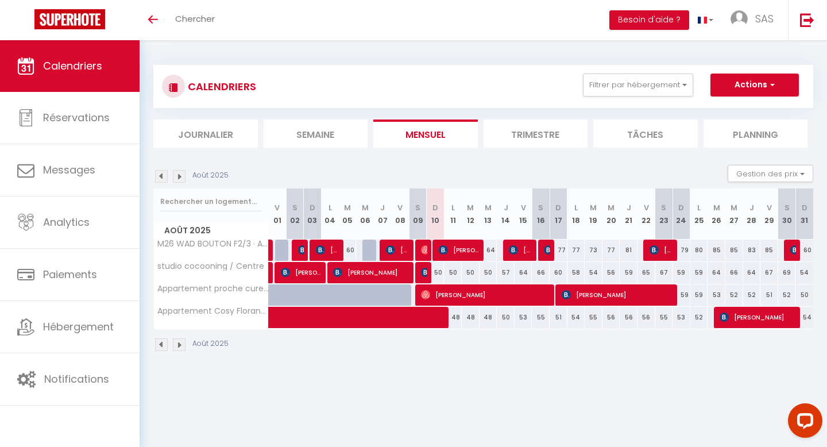
click at [808, 251] on div "60" at bounding box center [804, 249] width 18 height 21
type input "60"
type input "Dim 31 Août 2025"
type input "Lun 01 Septembre 2025"
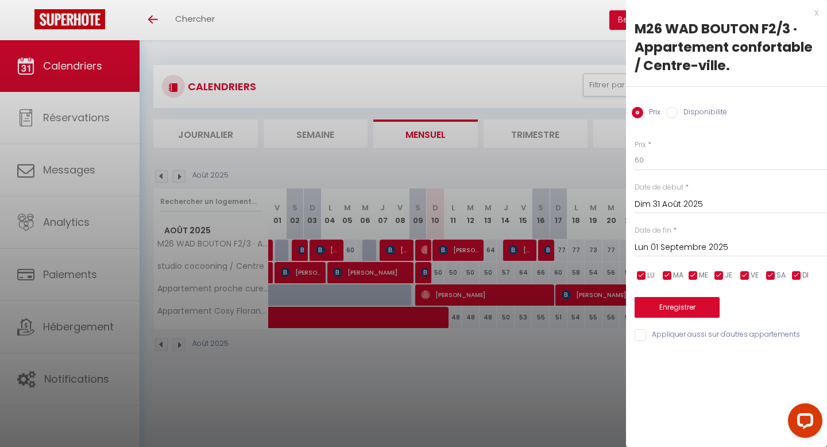
click at [673, 117] on input "Disponibilité" at bounding box center [671, 112] width 11 height 11
radio input "true"
radio input "false"
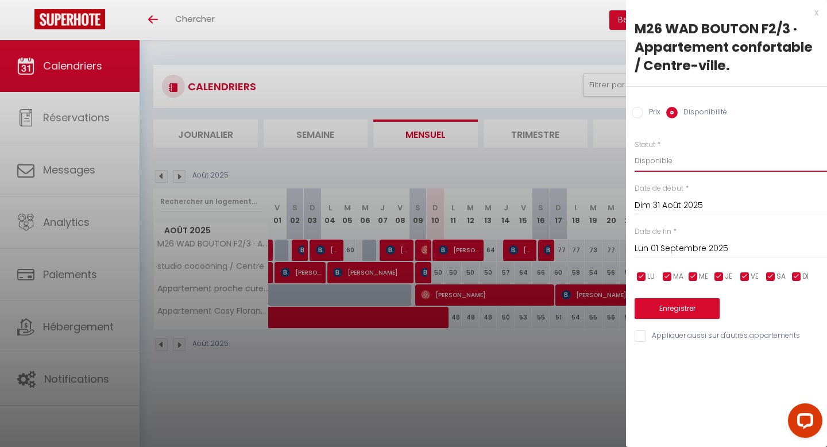
click at [658, 162] on select "Disponible Indisponible" at bounding box center [730, 161] width 192 height 22
select select "0"
click at [672, 316] on button "Enregistrer" at bounding box center [676, 308] width 85 height 21
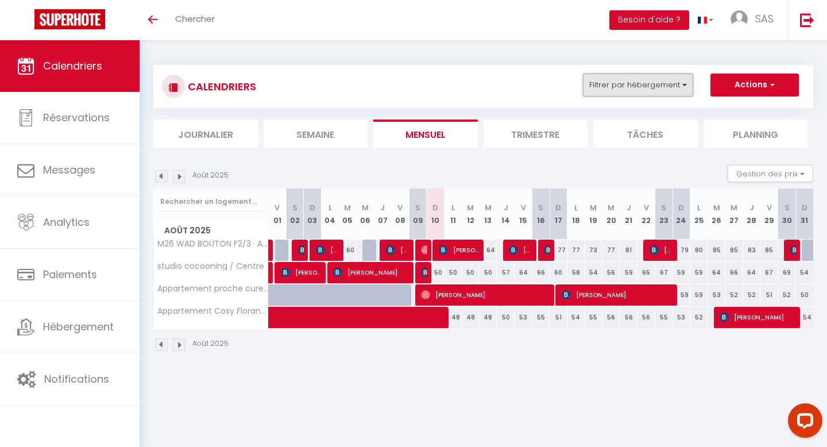
click at [669, 83] on button "Filtrer par hébergement" at bounding box center [638, 84] width 110 height 23
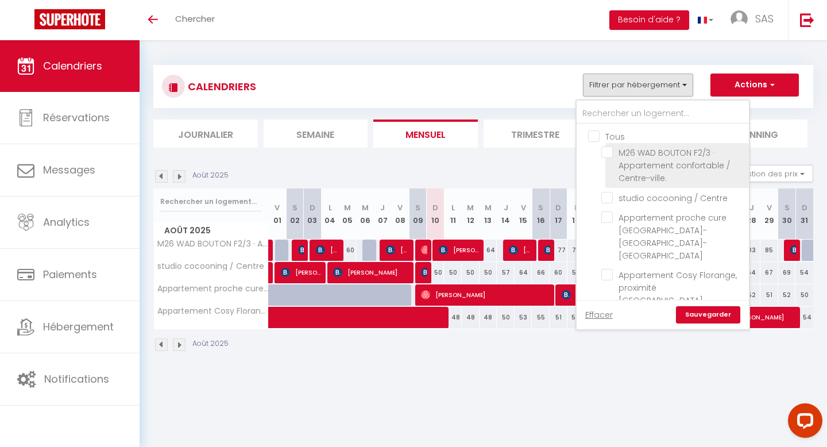
click at [610, 152] on input "M26 WAD BOUTON F2/3 · Appartement confortable / Centre-ville." at bounding box center [673, 151] width 144 height 11
checkbox input "true"
checkbox input "false"
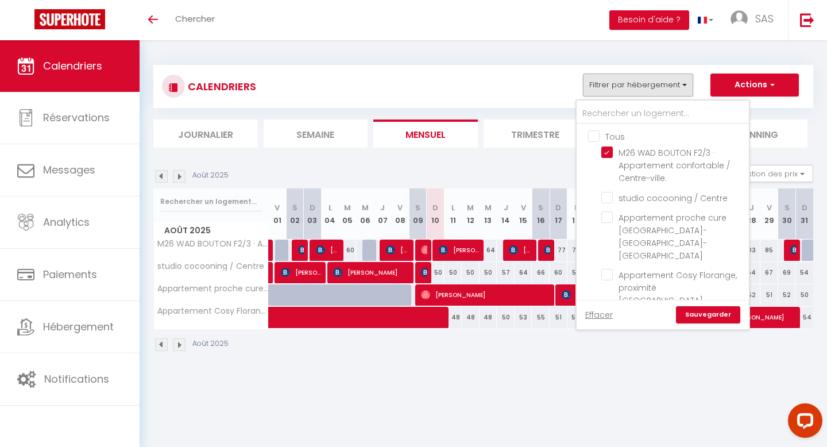
click at [718, 306] on link "Sauvegarder" at bounding box center [708, 314] width 64 height 17
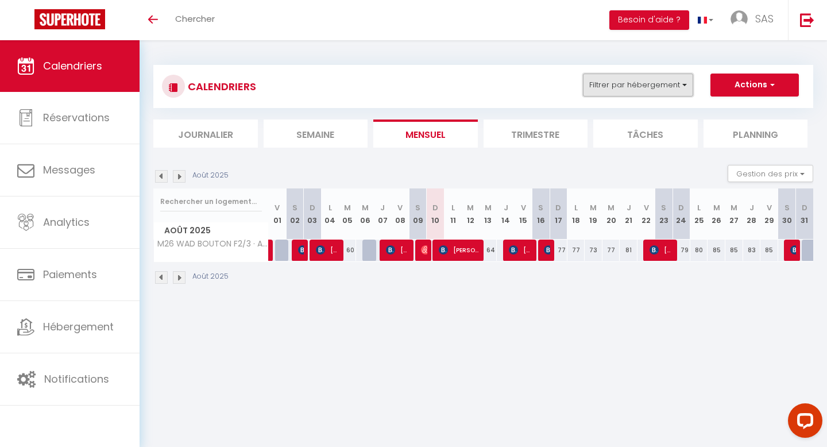
click at [673, 94] on button "Filtrer par hébergement" at bounding box center [638, 84] width 110 height 23
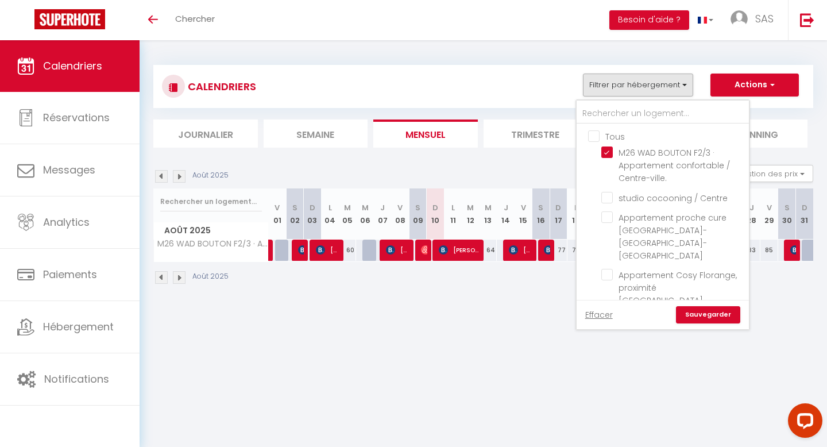
click at [595, 137] on input "Tous" at bounding box center [674, 135] width 172 height 11
checkbox input "true"
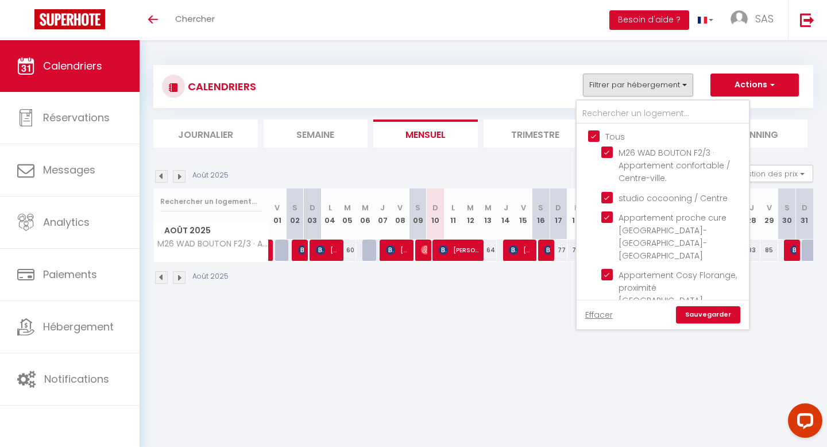
click at [718, 306] on link "Sauvegarder" at bounding box center [708, 314] width 64 height 17
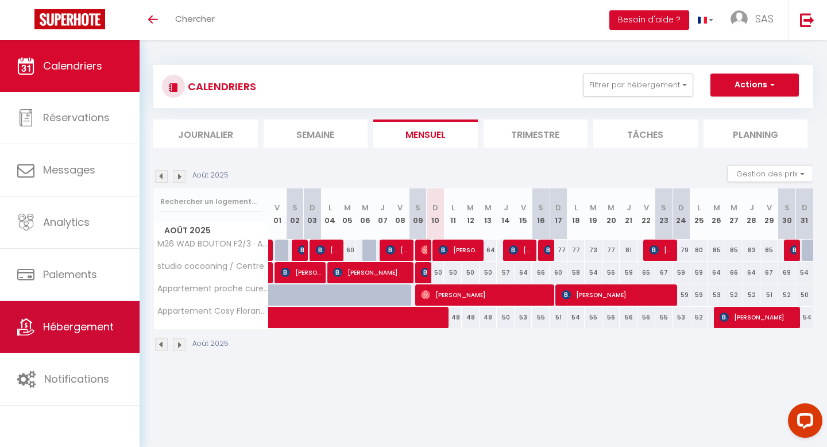
click at [88, 344] on link "Hébergement" at bounding box center [69, 327] width 139 height 52
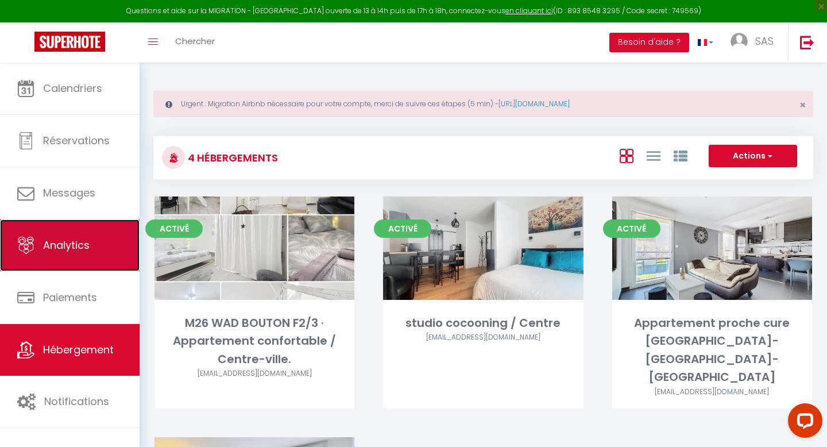
click at [59, 245] on span "Analytics" at bounding box center [66, 245] width 46 height 14
select select "2025"
select select "8"
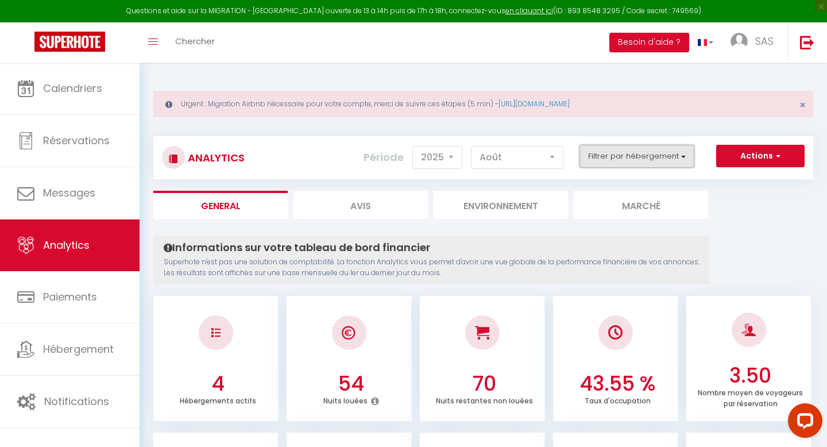
click at [672, 155] on button "Filtrer par hébergement" at bounding box center [636, 156] width 115 height 23
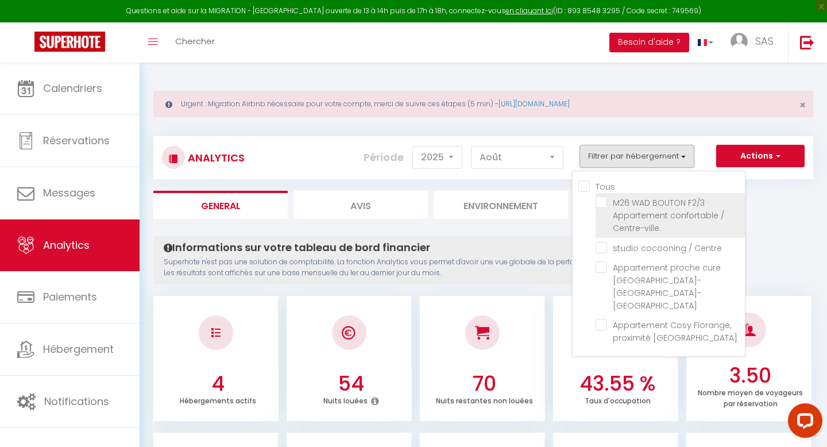
click at [632, 205] on Centre-ville\ "checkbox" at bounding box center [669, 201] width 149 height 11
checkbox Centre-ville\ "true"
checkbox Centre "false"
checkbox Amnéville-Metz-Thionville "false"
checkbox Thionville "false"
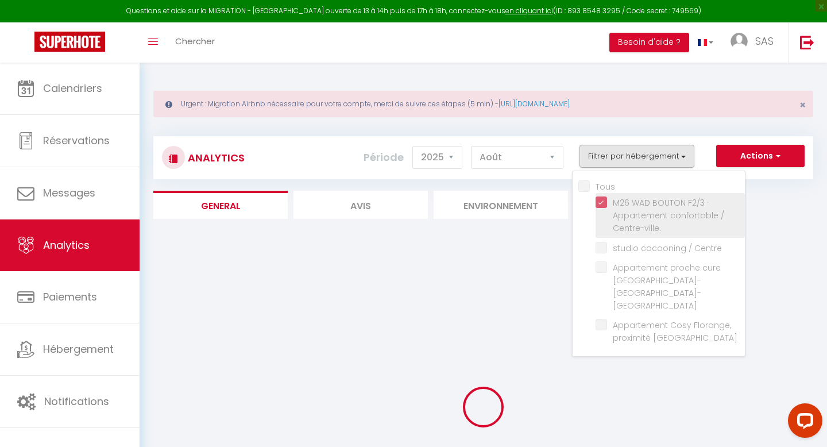
checkbox Centre "false"
checkbox Amnéville-Metz-Thionville "false"
checkbox Thionville "false"
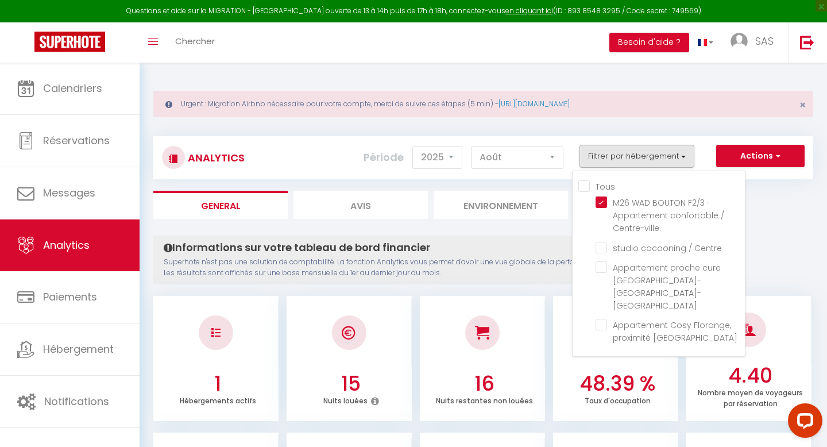
click at [589, 183] on input "Tous" at bounding box center [661, 185] width 166 height 11
checkbox input "true"
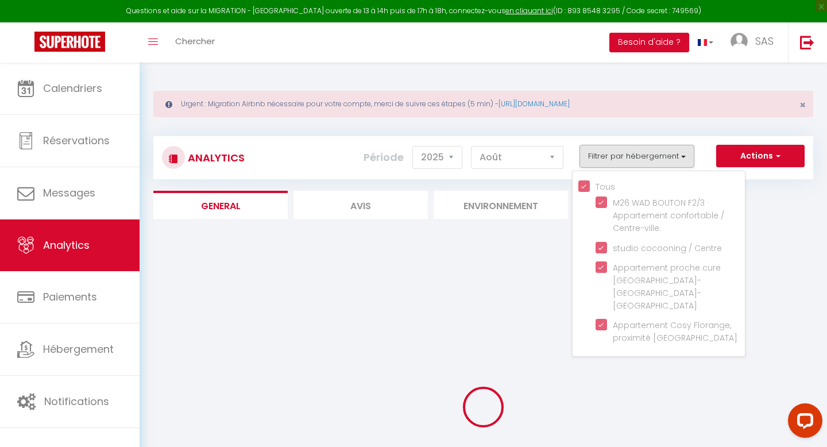
checkbox Centre "true"
checkbox Amnéville-Metz-Thionville "true"
checkbox Thionville "true"
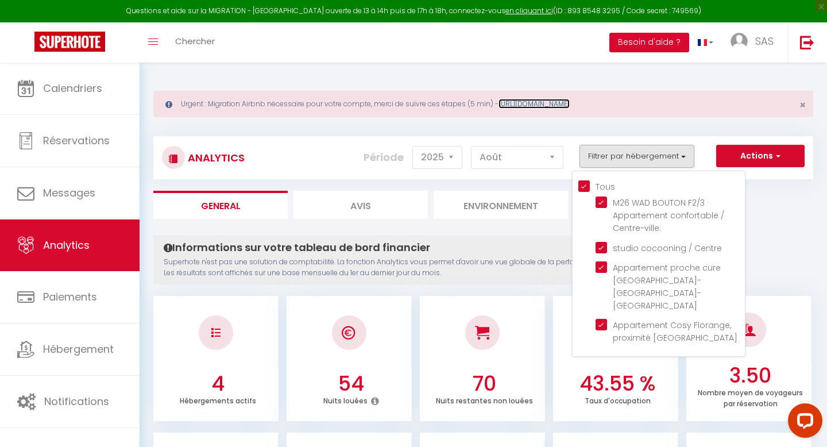
click at [569, 104] on link "[URL][DOMAIN_NAME]" at bounding box center [533, 104] width 71 height 10
